Goal: Participate in discussion

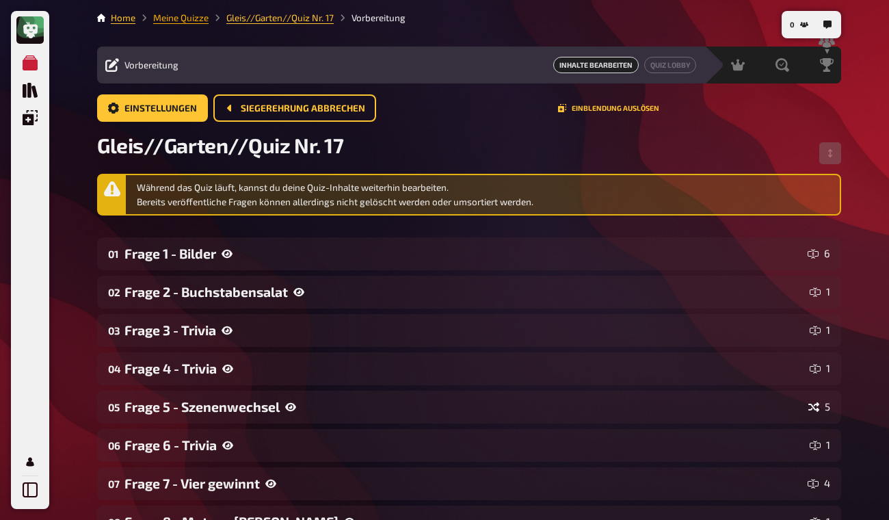
click at [174, 23] on link "Meine Quizze" at bounding box center [180, 17] width 55 height 11
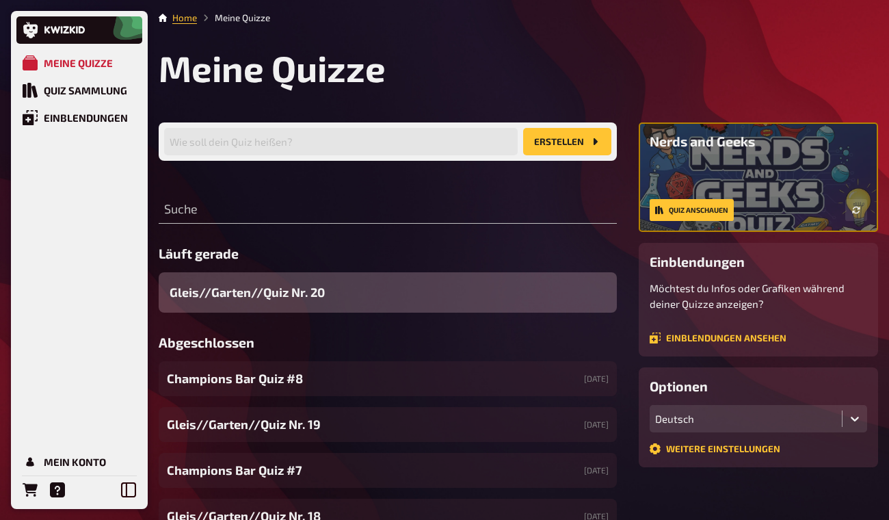
click at [388, 301] on div "Gleis//Garten//Quiz Nr. 20" at bounding box center [388, 292] width 458 height 40
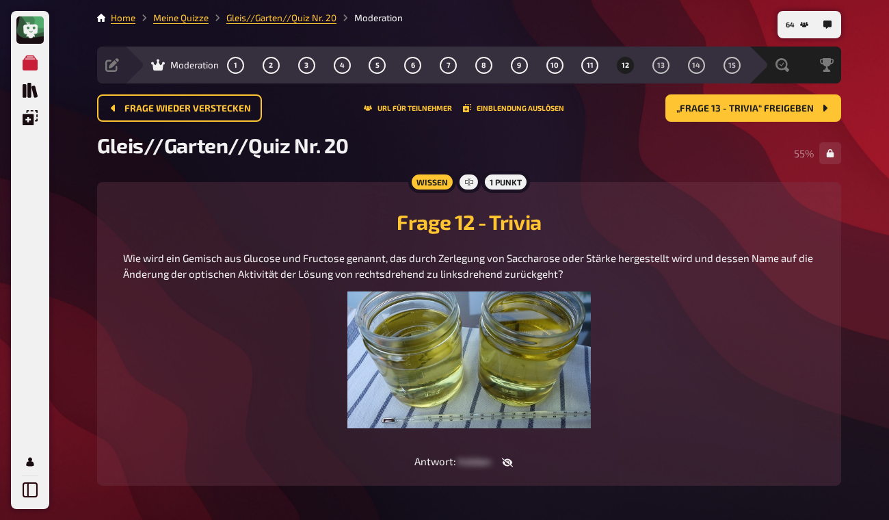
drag, startPoint x: 897, startPoint y: 133, endPoint x: 901, endPoint y: 272, distance: 139.6
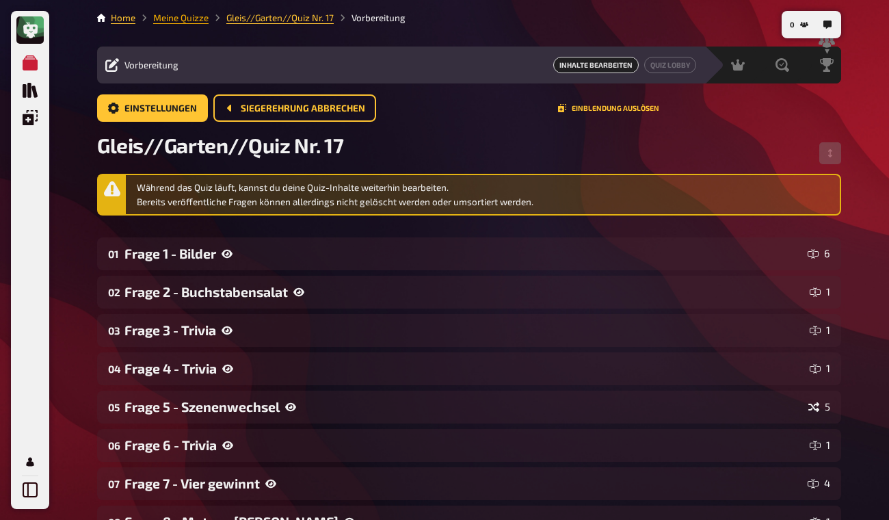
click at [179, 14] on link "Meine Quizze" at bounding box center [180, 17] width 55 height 11
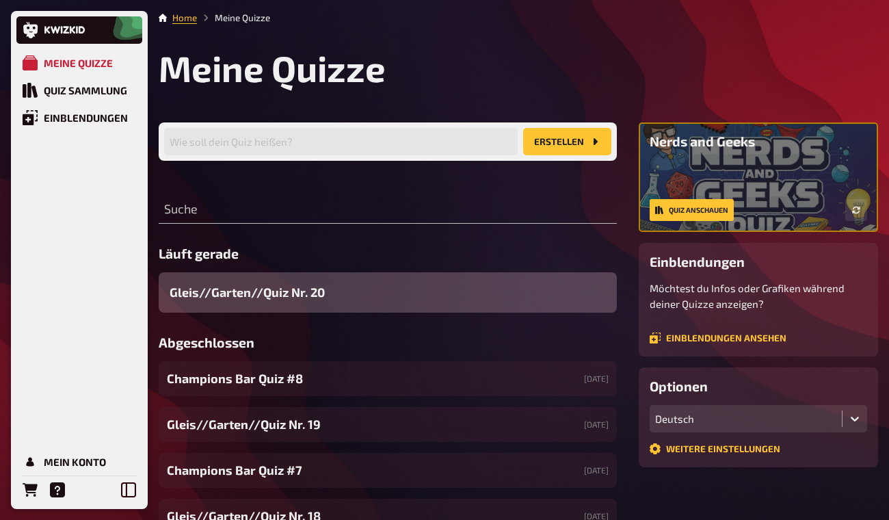
click at [302, 291] on span "Gleis//Garten//Quiz Nr. 20" at bounding box center [247, 292] width 155 height 18
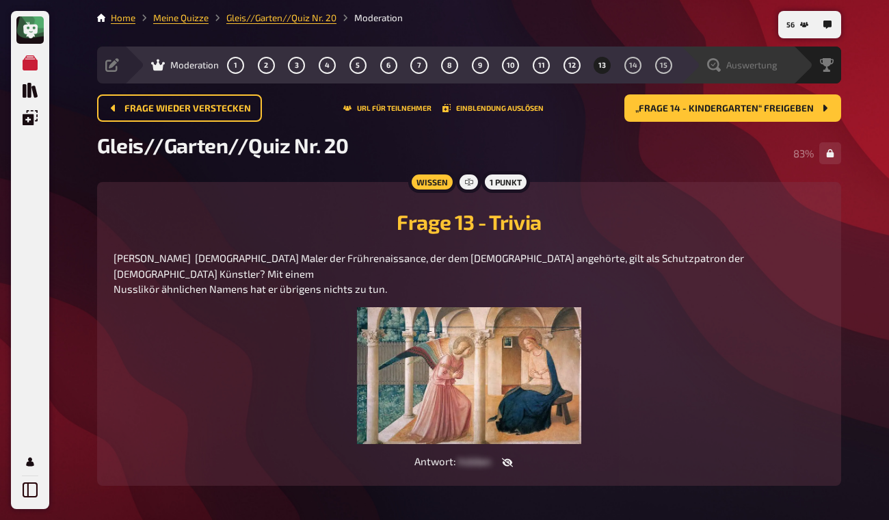
click at [756, 68] on span "Auswertung" at bounding box center [751, 65] width 51 height 11
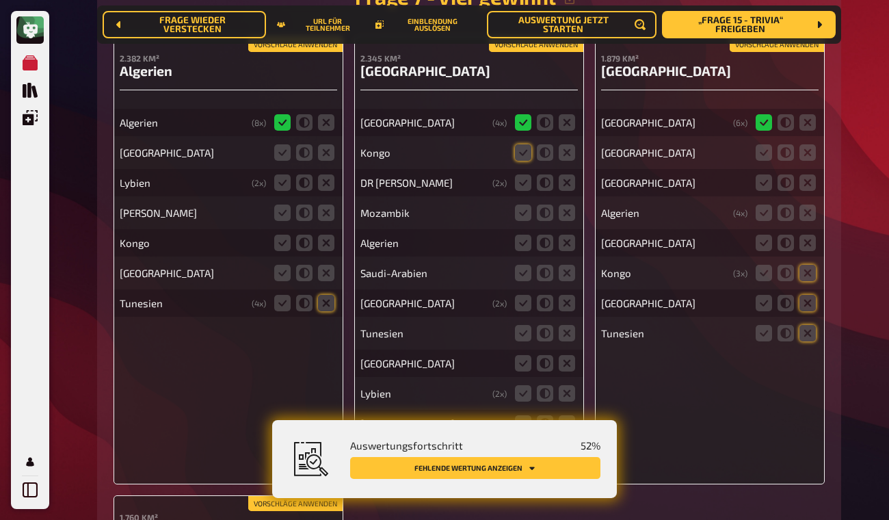
scroll to position [3584, 0]
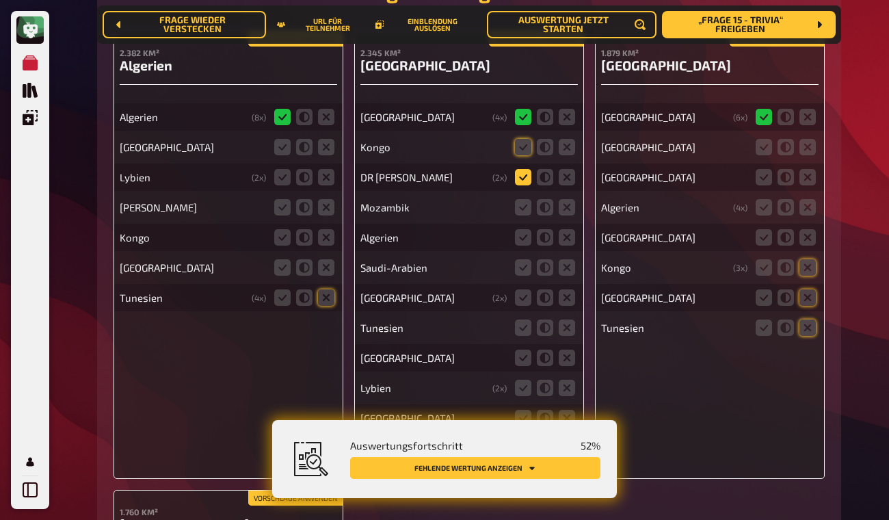
click at [521, 176] on icon at bounding box center [523, 177] width 16 height 16
click at [0, 0] on input "radio" at bounding box center [0, 0] width 0 height 0
click at [567, 148] on icon at bounding box center [567, 147] width 16 height 16
click at [0, 0] on input "radio" at bounding box center [0, 0] width 0 height 0
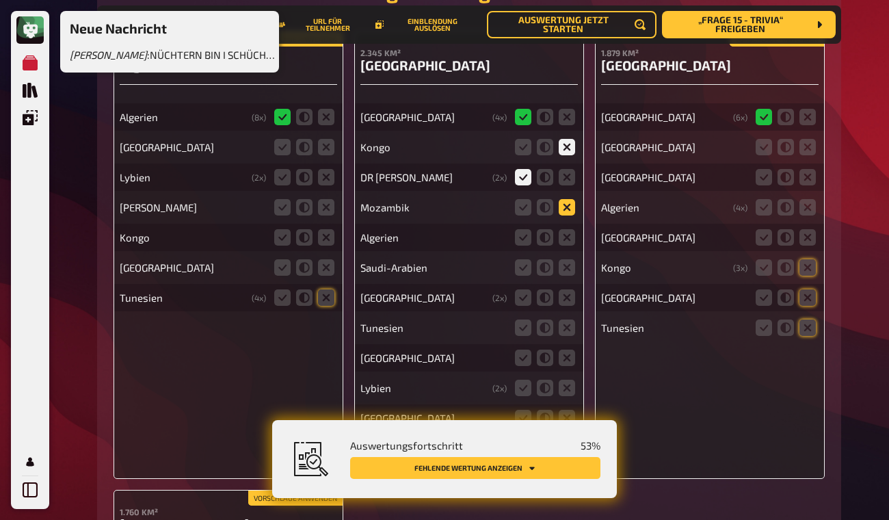
click at [567, 205] on icon at bounding box center [567, 207] width 16 height 16
click at [0, 0] on input "radio" at bounding box center [0, 0] width 0 height 0
click at [568, 240] on icon at bounding box center [567, 237] width 16 height 16
click at [0, 0] on input "radio" at bounding box center [0, 0] width 0 height 0
click at [568, 267] on icon at bounding box center [567, 267] width 16 height 16
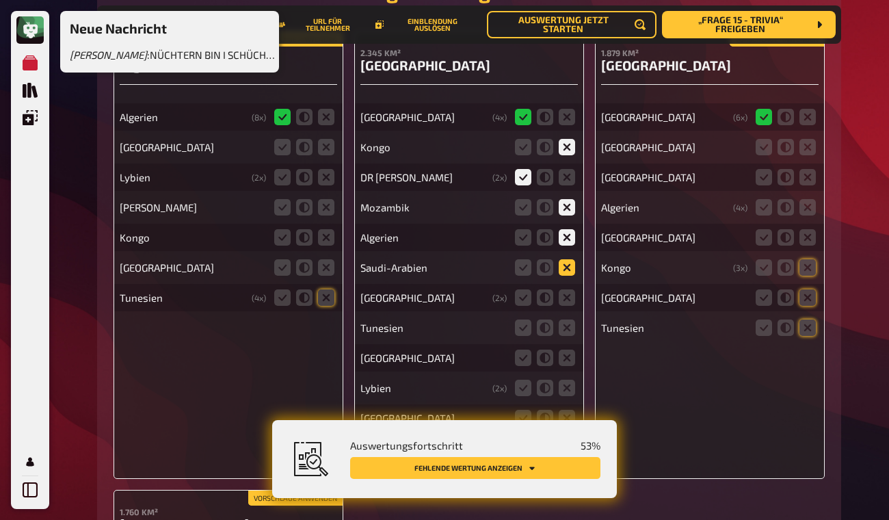
click at [0, 0] on input "radio" at bounding box center [0, 0] width 0 height 0
click at [566, 300] on icon at bounding box center [567, 297] width 16 height 16
click at [0, 0] on input "radio" at bounding box center [0, 0] width 0 height 0
click at [565, 326] on icon at bounding box center [567, 327] width 16 height 16
click at [0, 0] on input "radio" at bounding box center [0, 0] width 0 height 0
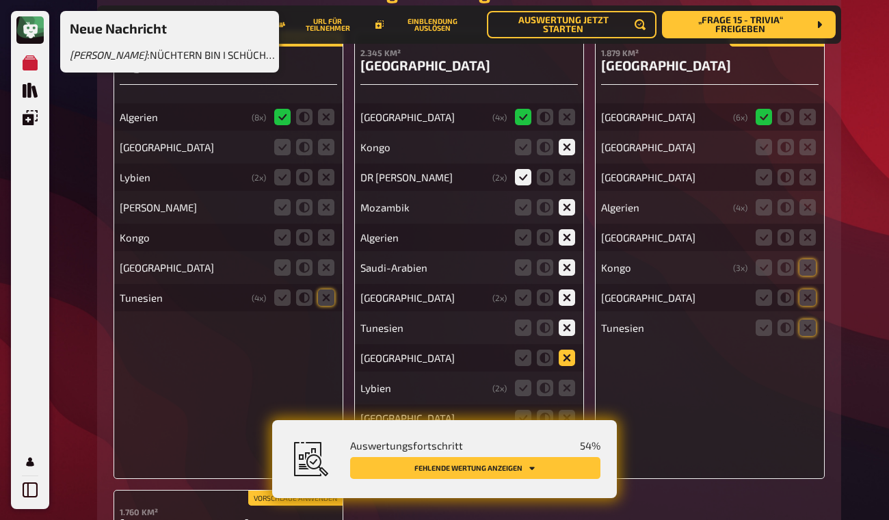
click at [566, 355] on icon at bounding box center [567, 358] width 16 height 16
click at [0, 0] on input "radio" at bounding box center [0, 0] width 0 height 0
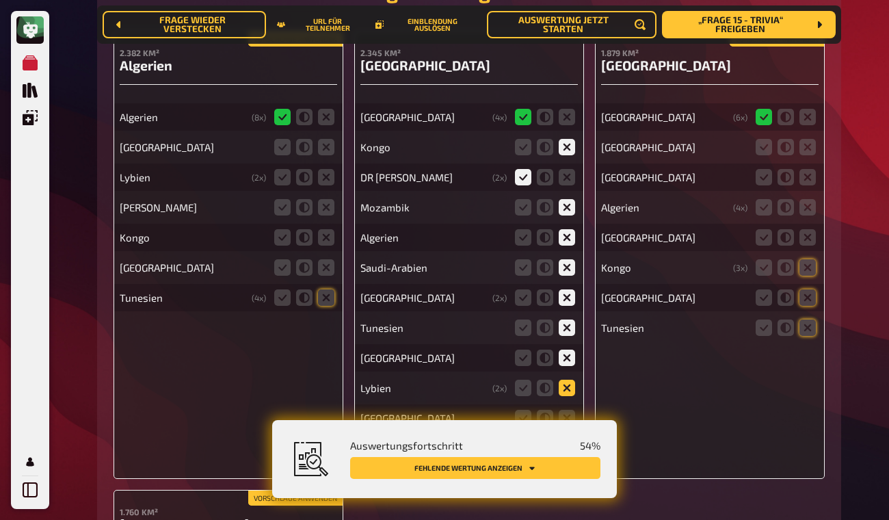
click at [568, 387] on icon at bounding box center [567, 388] width 16 height 16
click at [0, 0] on input "radio" at bounding box center [0, 0] width 0 height 0
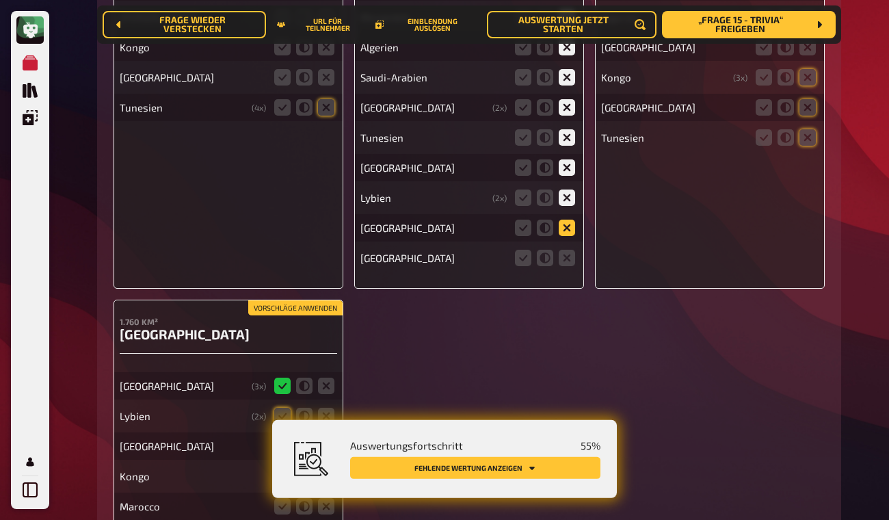
click at [566, 222] on icon at bounding box center [567, 228] width 16 height 16
click at [0, 0] on input "radio" at bounding box center [0, 0] width 0 height 0
click at [566, 252] on icon at bounding box center [567, 258] width 16 height 16
click at [0, 0] on input "radio" at bounding box center [0, 0] width 0 height 0
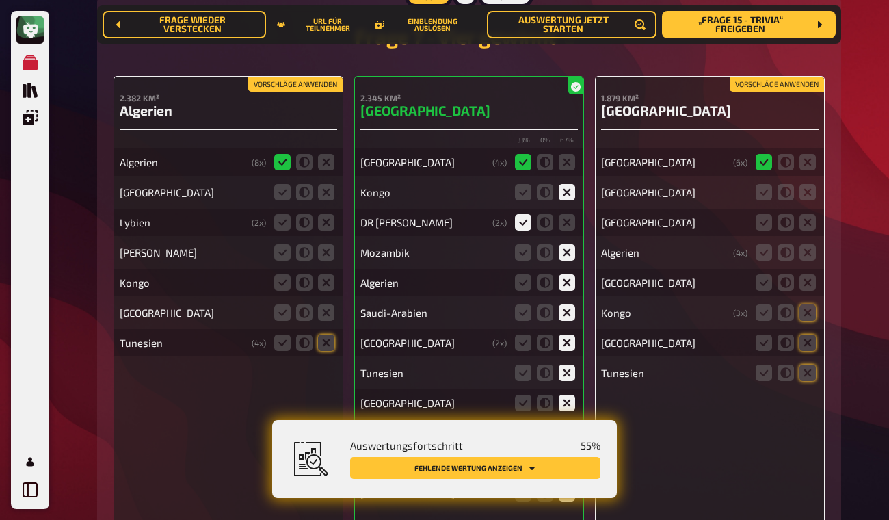
scroll to position [3550, 0]
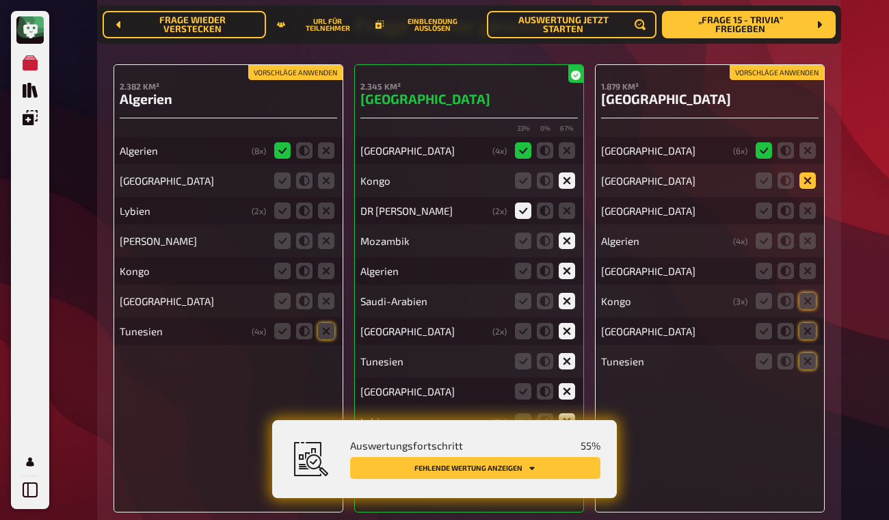
click at [807, 176] on icon at bounding box center [808, 180] width 16 height 16
click at [0, 0] on input "radio" at bounding box center [0, 0] width 0 height 0
click at [807, 203] on icon at bounding box center [808, 210] width 16 height 16
click at [0, 0] on input "radio" at bounding box center [0, 0] width 0 height 0
click at [806, 235] on icon at bounding box center [808, 241] width 16 height 16
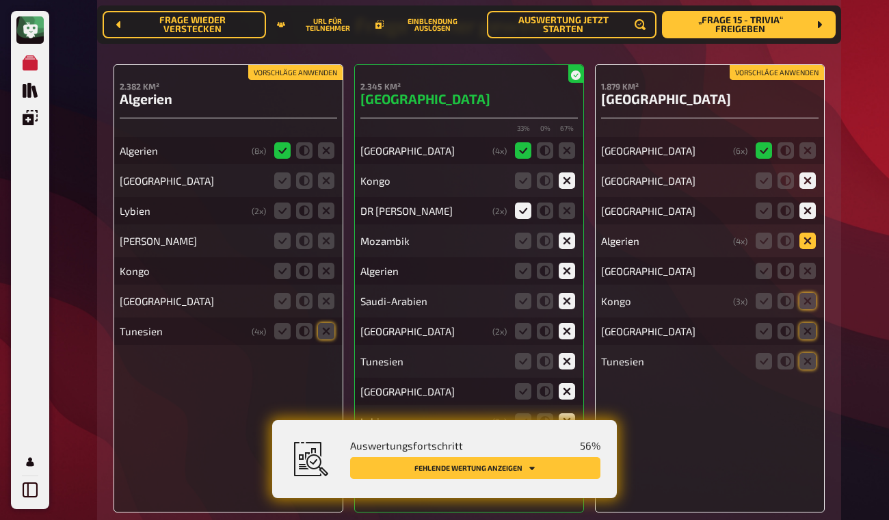
click at [0, 0] on input "radio" at bounding box center [0, 0] width 0 height 0
click at [805, 264] on icon at bounding box center [808, 271] width 16 height 16
click at [0, 0] on input "radio" at bounding box center [0, 0] width 0 height 0
click at [806, 293] on icon at bounding box center [808, 301] width 16 height 16
click at [0, 0] on input "radio" at bounding box center [0, 0] width 0 height 0
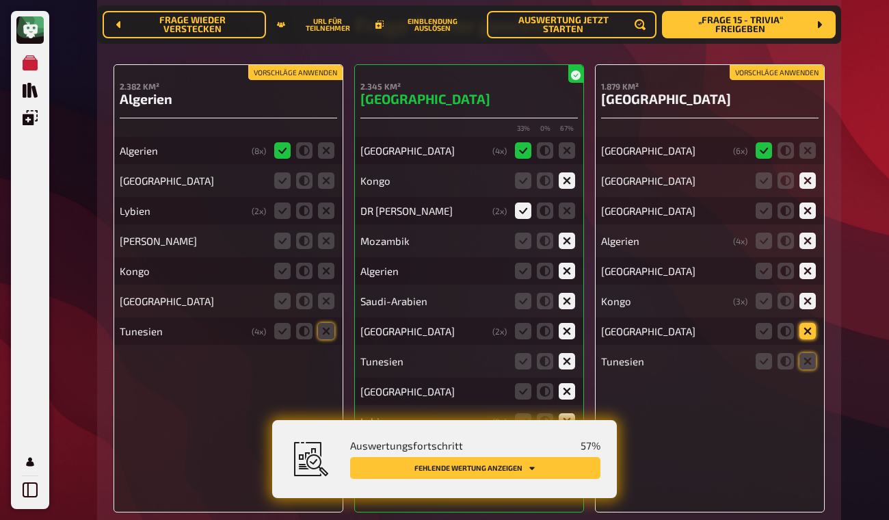
click at [806, 327] on icon at bounding box center [808, 331] width 16 height 16
click at [0, 0] on input "radio" at bounding box center [0, 0] width 0 height 0
click at [806, 353] on icon at bounding box center [808, 361] width 16 height 16
click at [0, 0] on input "radio" at bounding box center [0, 0] width 0 height 0
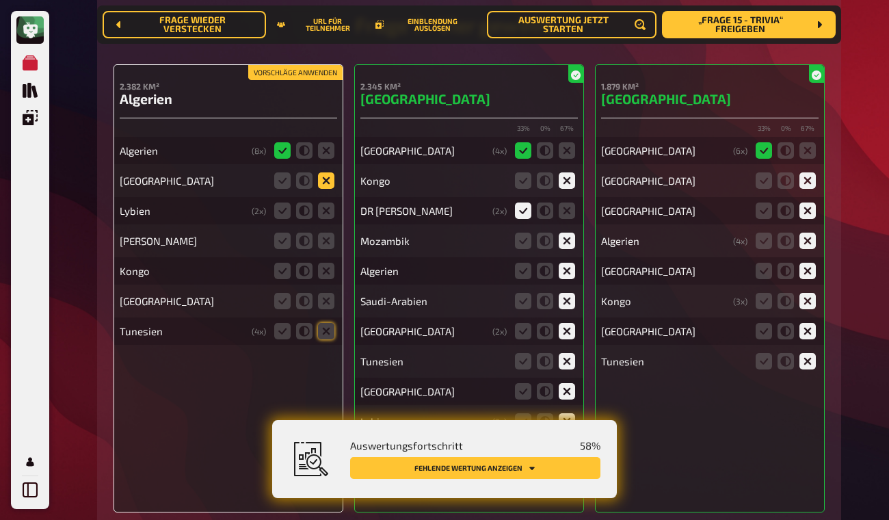
click at [325, 173] on icon at bounding box center [326, 180] width 16 height 16
click at [0, 0] on input "radio" at bounding box center [0, 0] width 0 height 0
click at [326, 207] on icon at bounding box center [326, 210] width 16 height 16
click at [0, 0] on input "radio" at bounding box center [0, 0] width 0 height 0
click at [326, 233] on icon at bounding box center [326, 241] width 16 height 16
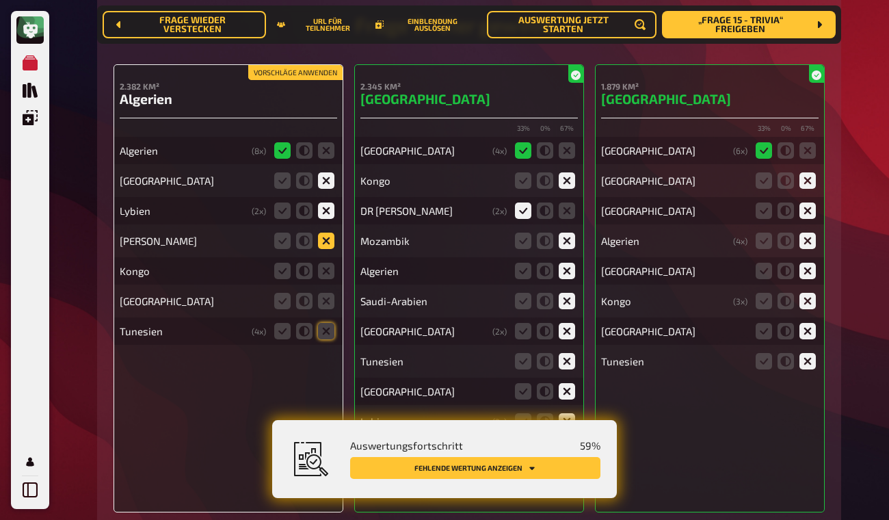
click at [0, 0] on input "radio" at bounding box center [0, 0] width 0 height 0
click at [327, 263] on icon at bounding box center [326, 271] width 16 height 16
click at [0, 0] on input "radio" at bounding box center [0, 0] width 0 height 0
click at [326, 293] on icon at bounding box center [326, 301] width 16 height 16
click at [0, 0] on input "radio" at bounding box center [0, 0] width 0 height 0
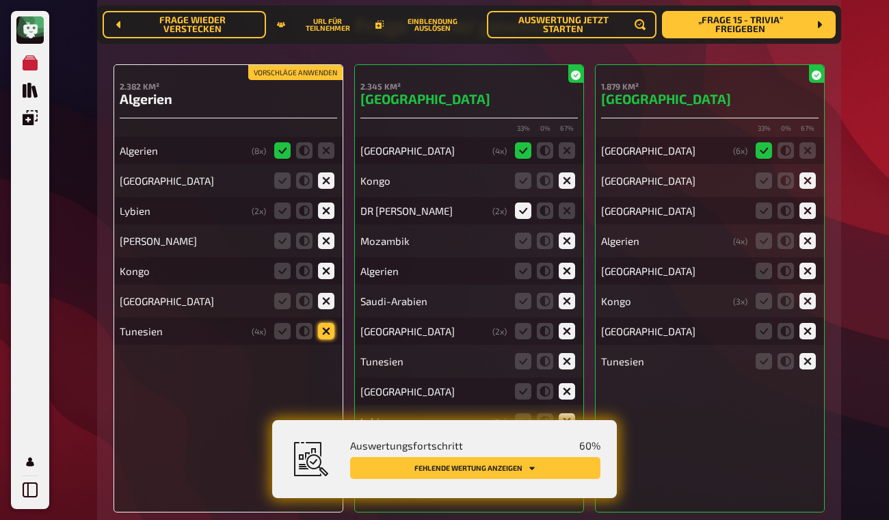
click at [323, 324] on icon at bounding box center [326, 331] width 16 height 16
click at [0, 0] on input "radio" at bounding box center [0, 0] width 0 height 0
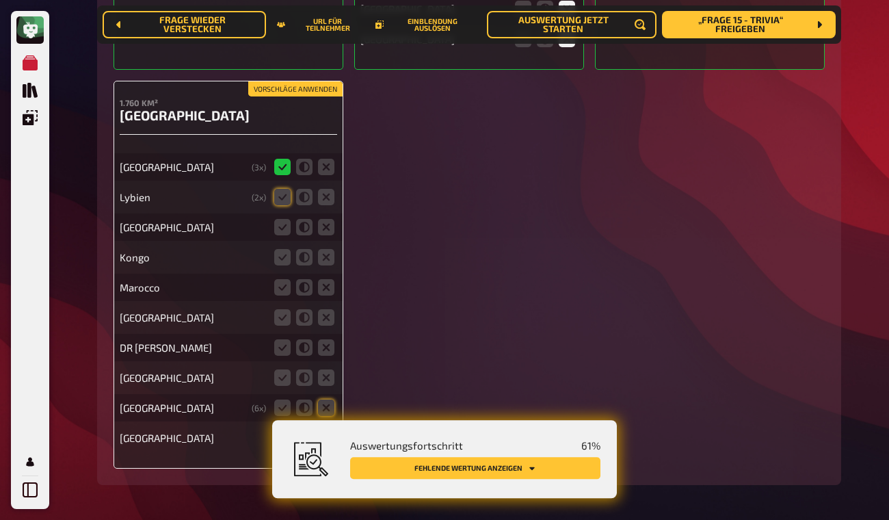
scroll to position [3988, 0]
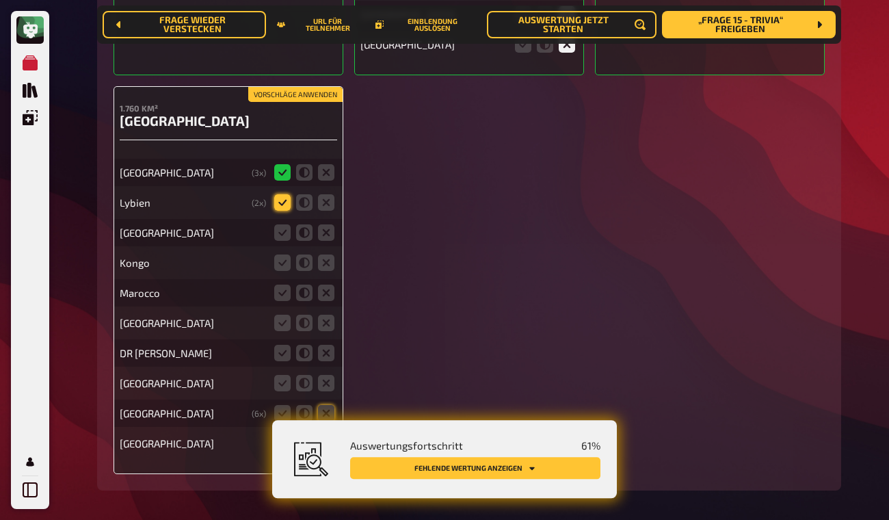
click at [283, 200] on icon at bounding box center [282, 202] width 16 height 16
click at [0, 0] on input "radio" at bounding box center [0, 0] width 0 height 0
click at [328, 230] on icon at bounding box center [326, 232] width 16 height 16
click at [0, 0] on input "radio" at bounding box center [0, 0] width 0 height 0
click at [327, 263] on icon at bounding box center [326, 262] width 16 height 16
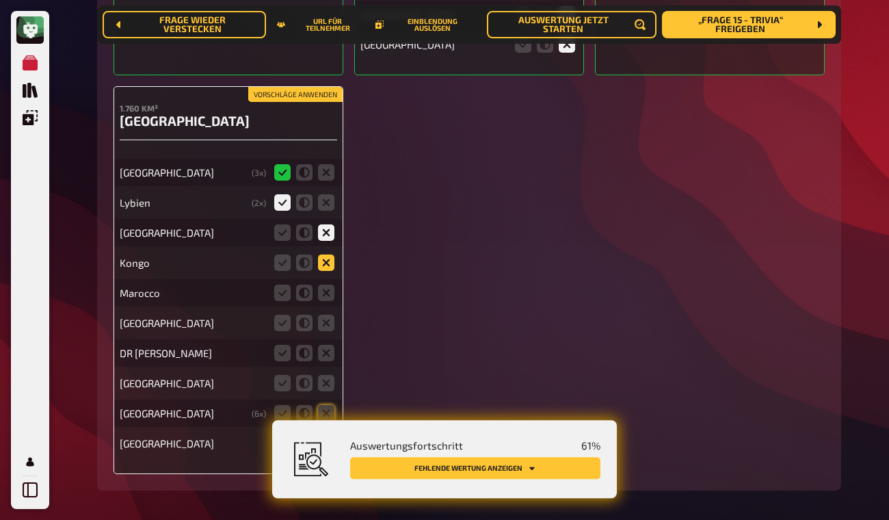
click at [0, 0] on input "radio" at bounding box center [0, 0] width 0 height 0
click at [327, 293] on icon at bounding box center [326, 293] width 16 height 16
click at [0, 0] on input "radio" at bounding box center [0, 0] width 0 height 0
click at [325, 323] on icon at bounding box center [326, 323] width 16 height 16
click at [0, 0] on input "radio" at bounding box center [0, 0] width 0 height 0
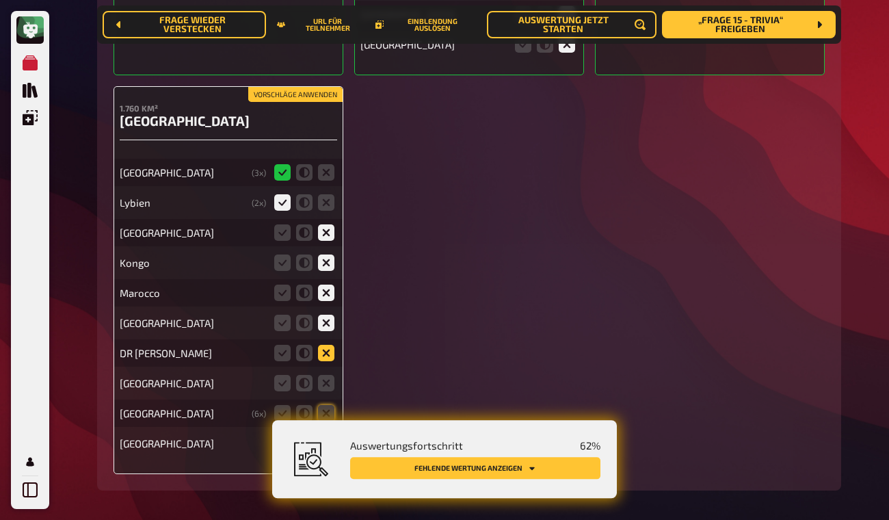
click at [324, 350] on icon at bounding box center [326, 353] width 16 height 16
click at [0, 0] on input "radio" at bounding box center [0, 0] width 0 height 0
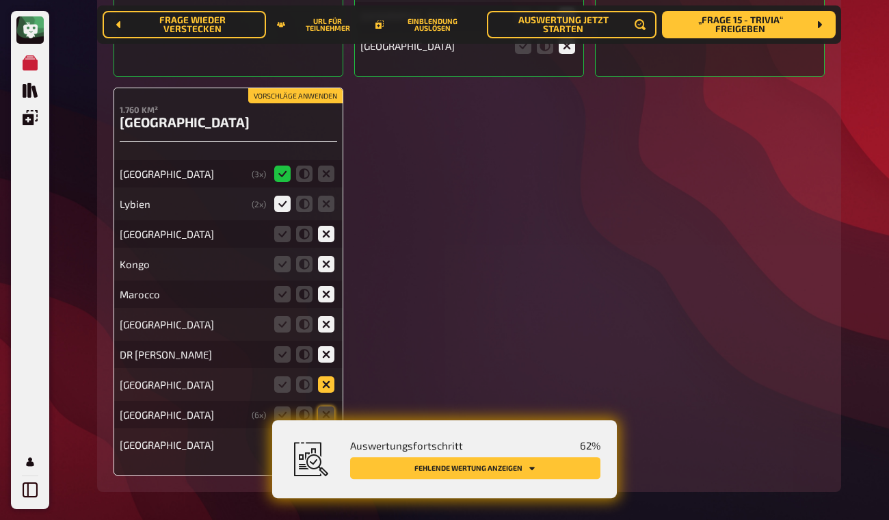
click at [327, 380] on icon at bounding box center [326, 384] width 16 height 16
click at [0, 0] on input "radio" at bounding box center [0, 0] width 0 height 0
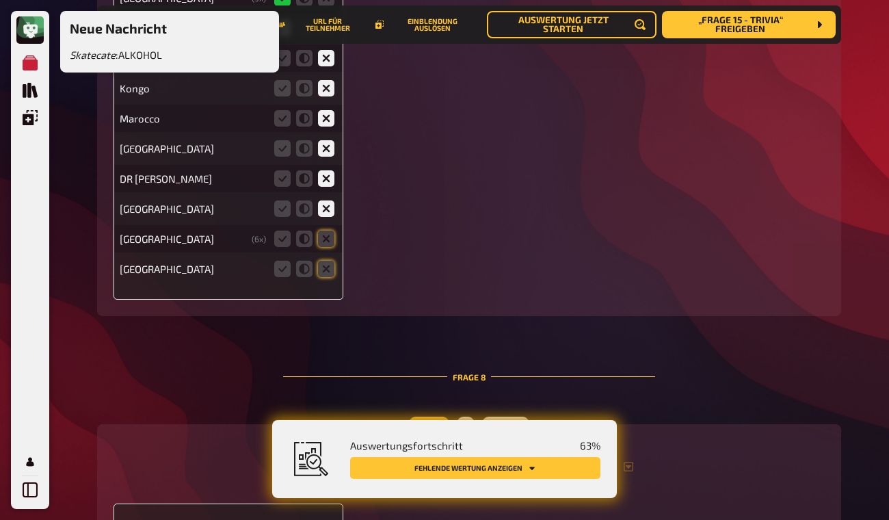
scroll to position [4202, 0]
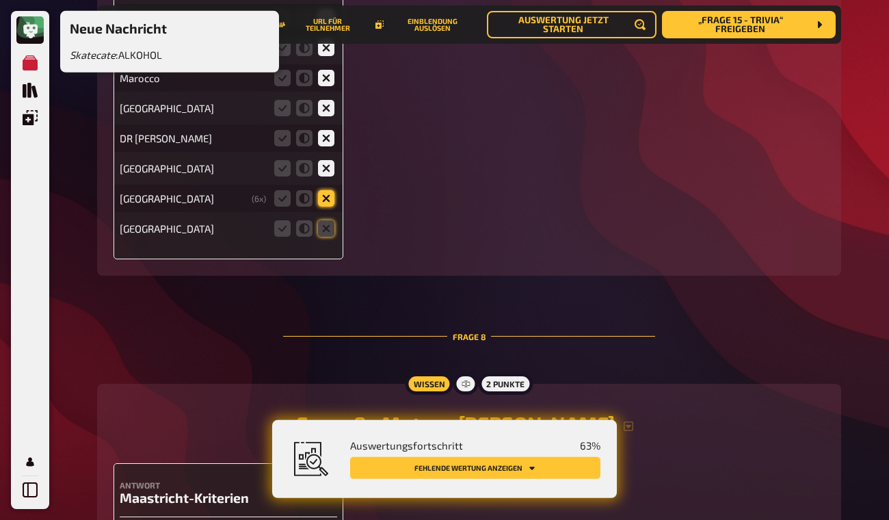
click at [332, 196] on icon at bounding box center [326, 198] width 16 height 16
click at [0, 0] on input "radio" at bounding box center [0, 0] width 0 height 0
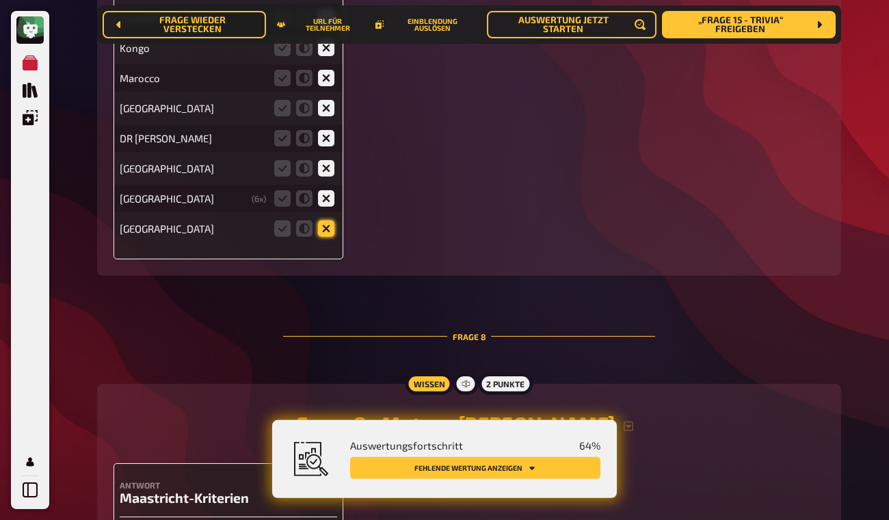
click at [326, 221] on icon at bounding box center [326, 228] width 16 height 16
click at [0, 0] on input "radio" at bounding box center [0, 0] width 0 height 0
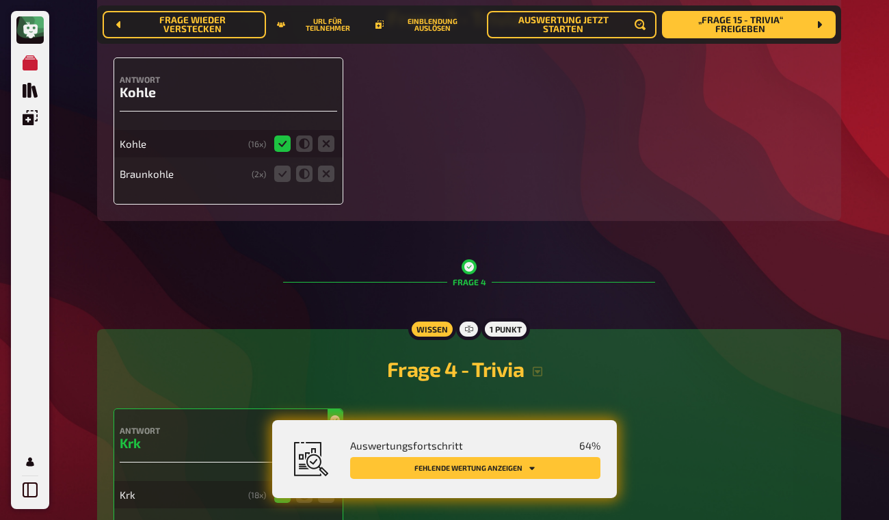
scroll to position [0, 0]
